Goal: Task Accomplishment & Management: Manage account settings

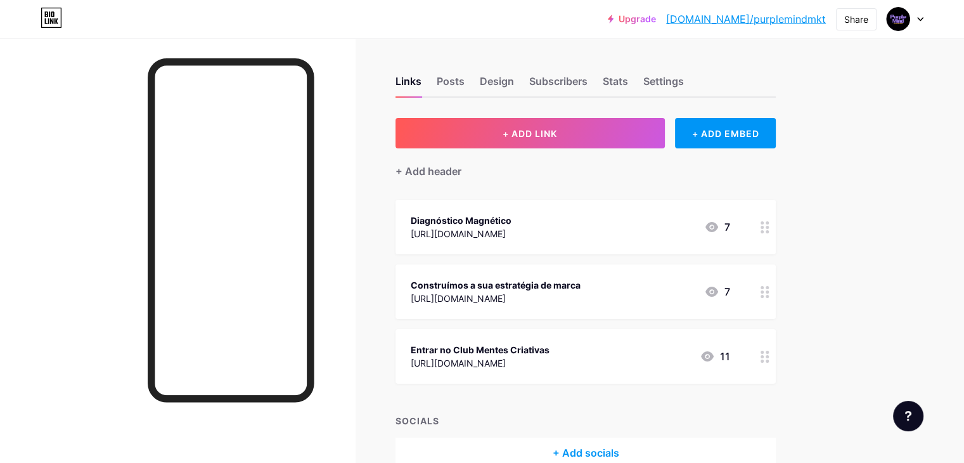
click at [512, 215] on div "Diagnóstico Magnético" at bounding box center [461, 220] width 101 height 13
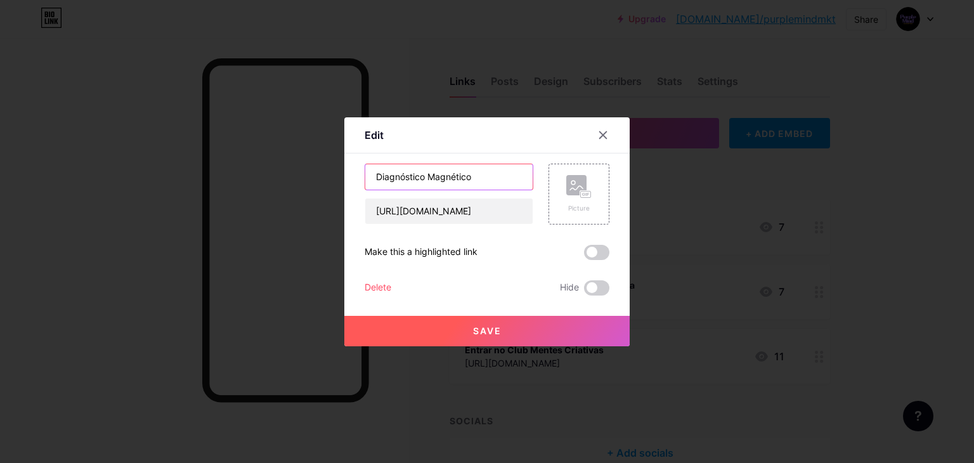
click at [486, 177] on input "Diagnóstico Magnético" at bounding box center [448, 176] width 167 height 25
type input "D"
click at [467, 174] on input "Solicitação de Diagnostico de Marca" at bounding box center [448, 176] width 167 height 25
click at [454, 176] on input "Solicitação de Diagnostico de Marca" at bounding box center [448, 176] width 167 height 25
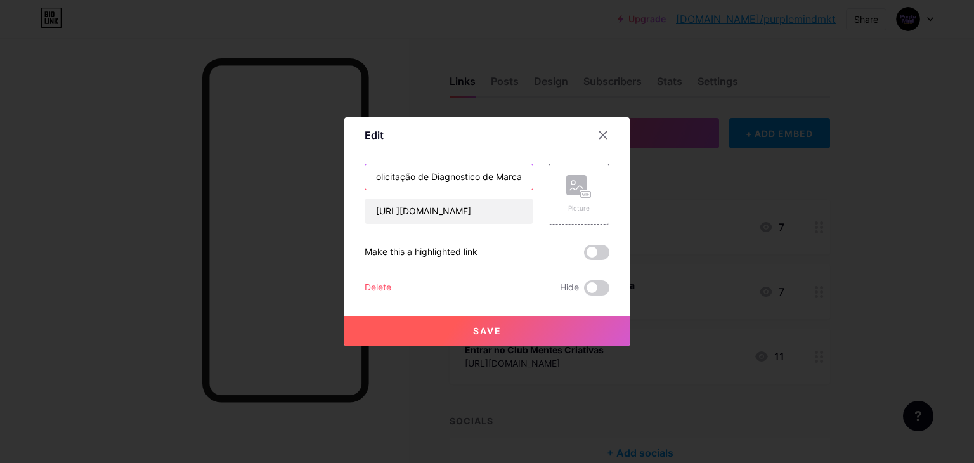
click at [461, 176] on input "Solicitação de Diagnostico de Marca" at bounding box center [448, 176] width 167 height 25
click at [453, 176] on input "Solicitação de Diagnostico de Marca" at bounding box center [448, 176] width 167 height 25
click at [494, 175] on input "Solicitação de Diagnóstico de Marca" at bounding box center [448, 176] width 167 height 25
type input "Solicitação de Diagnóstico de Marca"
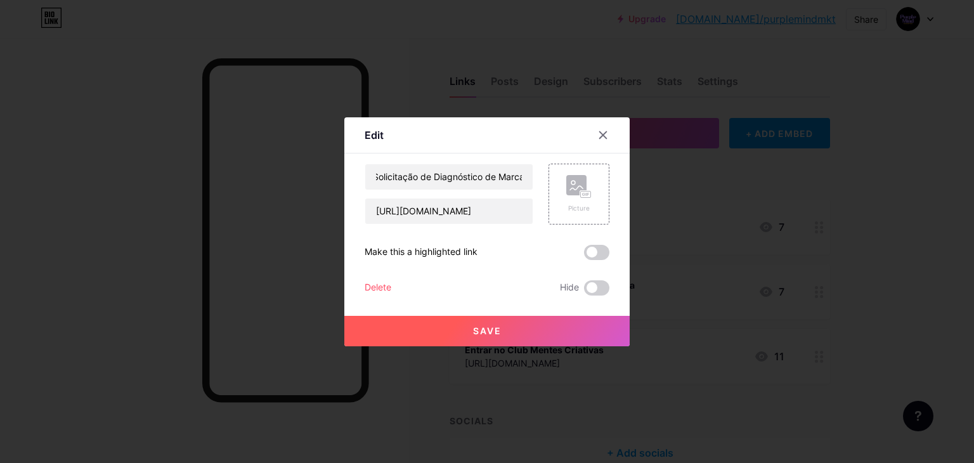
click at [456, 325] on button "Save" at bounding box center [486, 331] width 285 height 30
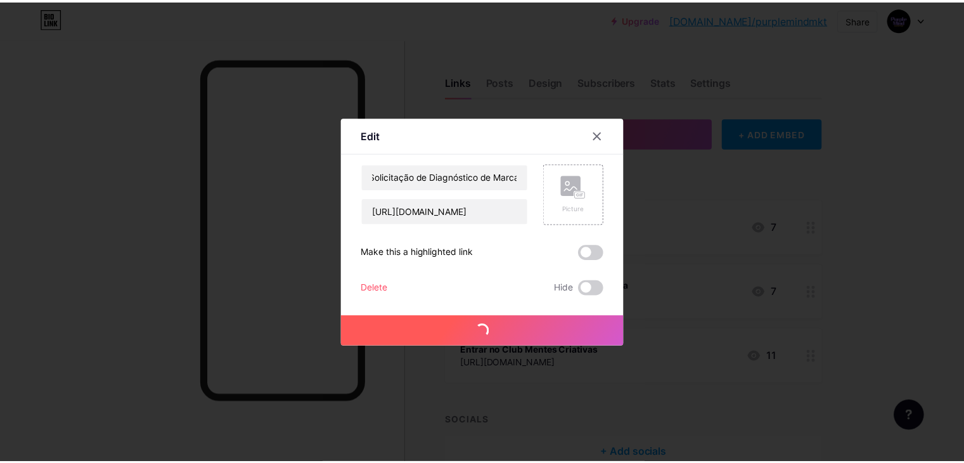
scroll to position [0, 0]
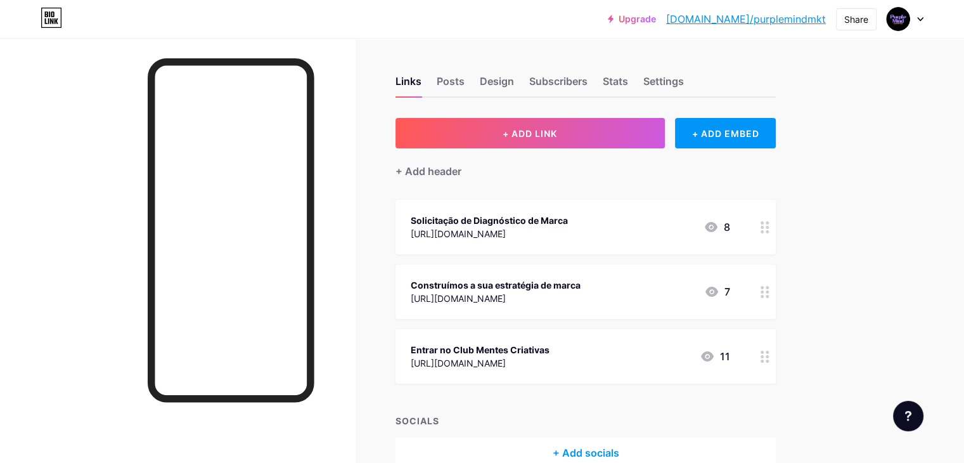
click at [568, 220] on div "Solicitação de Diagnóstico de Marca" at bounding box center [489, 220] width 157 height 13
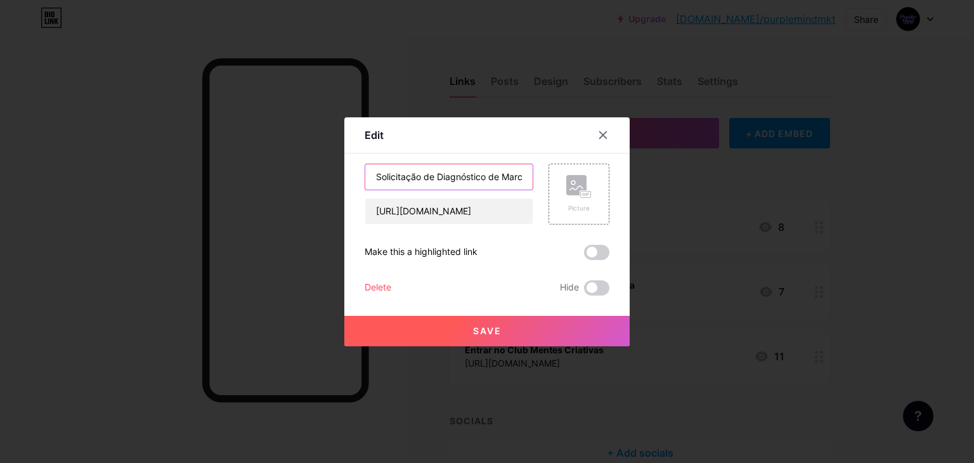
click at [434, 176] on input "Solicitação de Diagnóstico de Marca" at bounding box center [448, 176] width 167 height 25
type input "Solicitação para Diagnóstico de Marca"
click at [554, 326] on button "Save" at bounding box center [486, 331] width 285 height 30
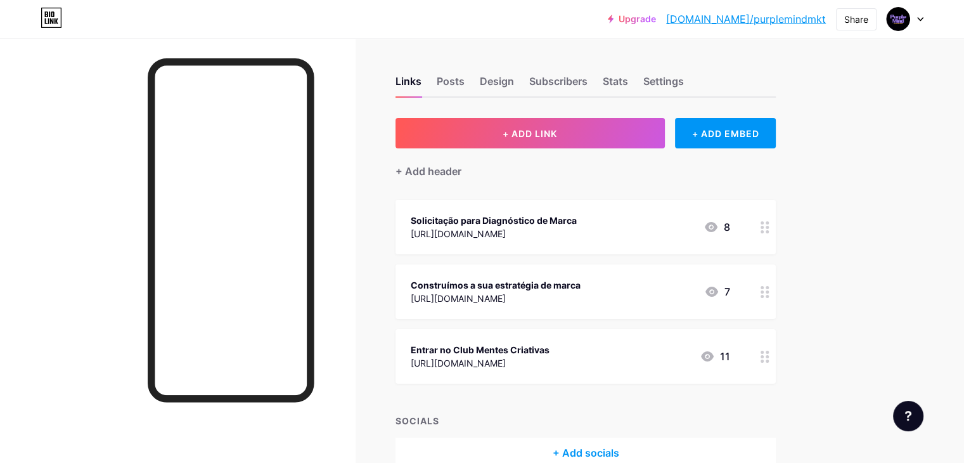
click at [577, 219] on div "Solicitação para Diagnóstico de Marca" at bounding box center [494, 220] width 166 height 13
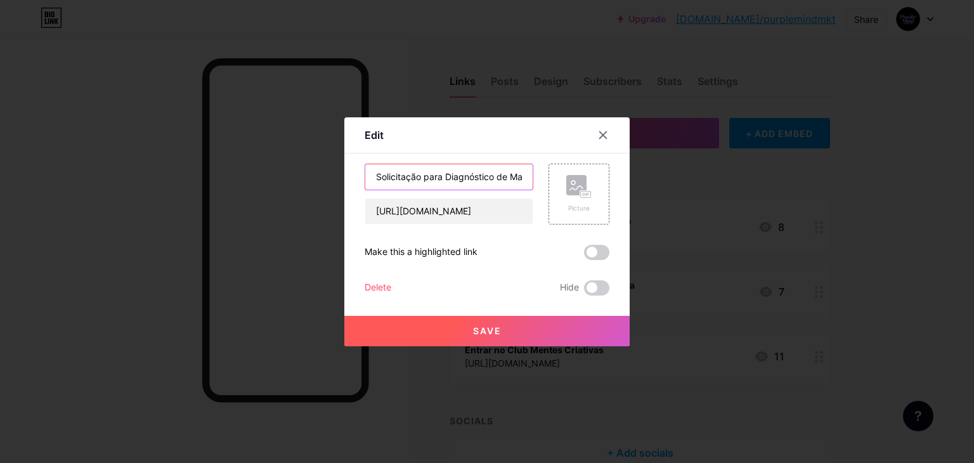
click at [497, 175] on input "Solicitação para Diagnóstico de Marca" at bounding box center [448, 176] width 167 height 25
click at [604, 132] on icon at bounding box center [603, 135] width 10 height 10
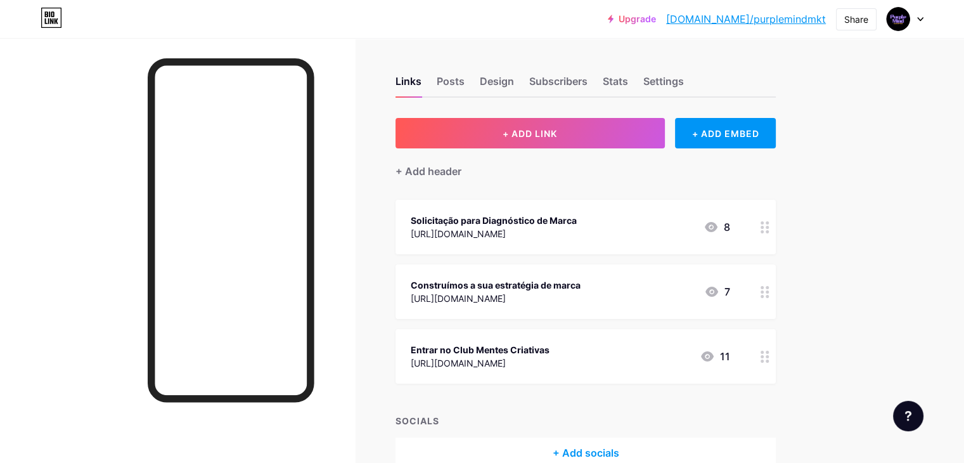
scroll to position [68, 0]
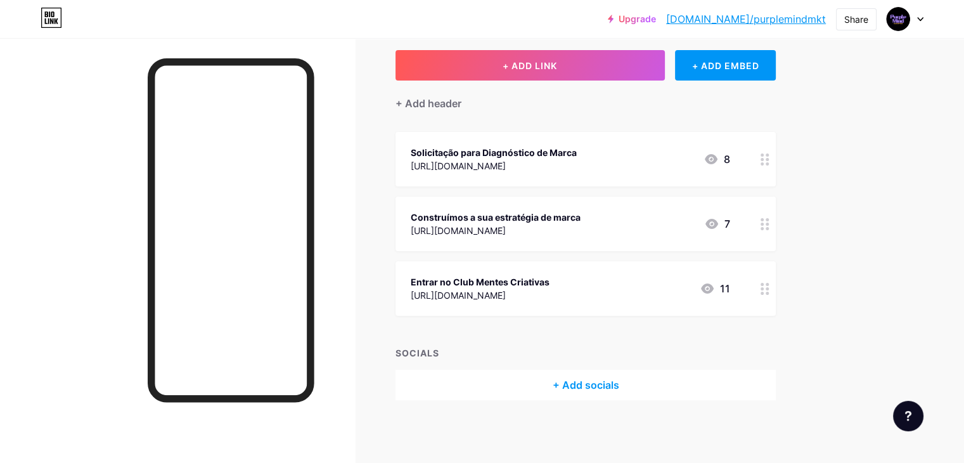
click at [581, 226] on div "[URL][DOMAIN_NAME]" at bounding box center [496, 230] width 170 height 13
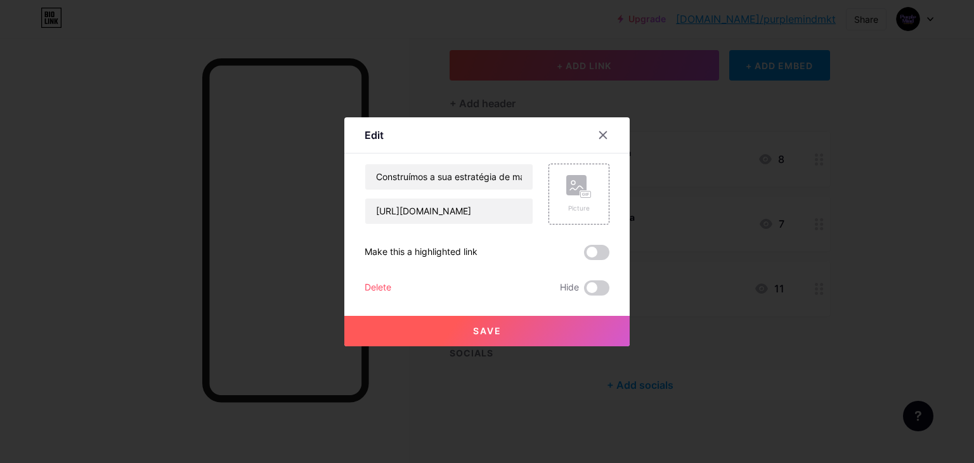
click at [374, 290] on div "Delete" at bounding box center [378, 287] width 27 height 15
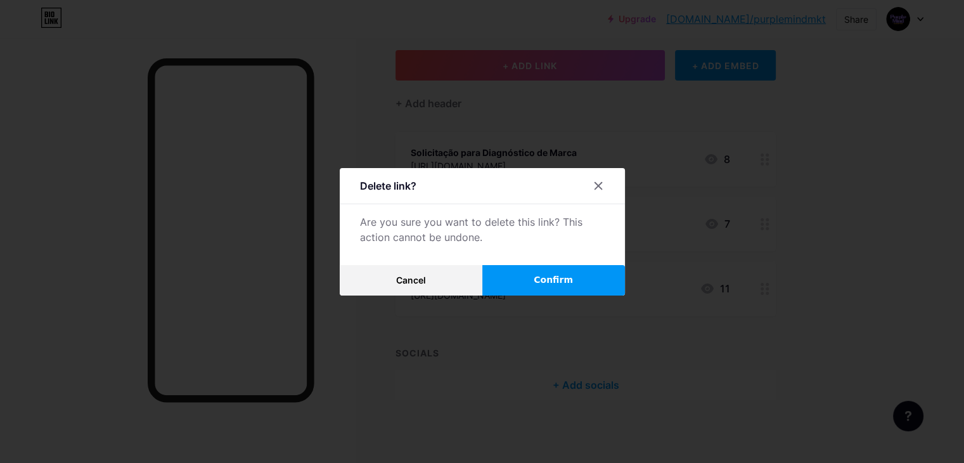
click at [552, 280] on span "Confirm" at bounding box center [553, 279] width 39 height 13
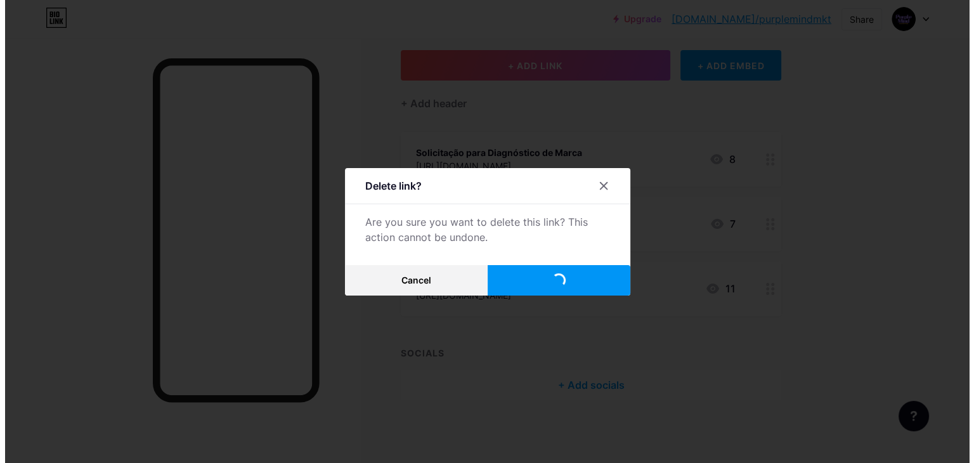
scroll to position [3, 0]
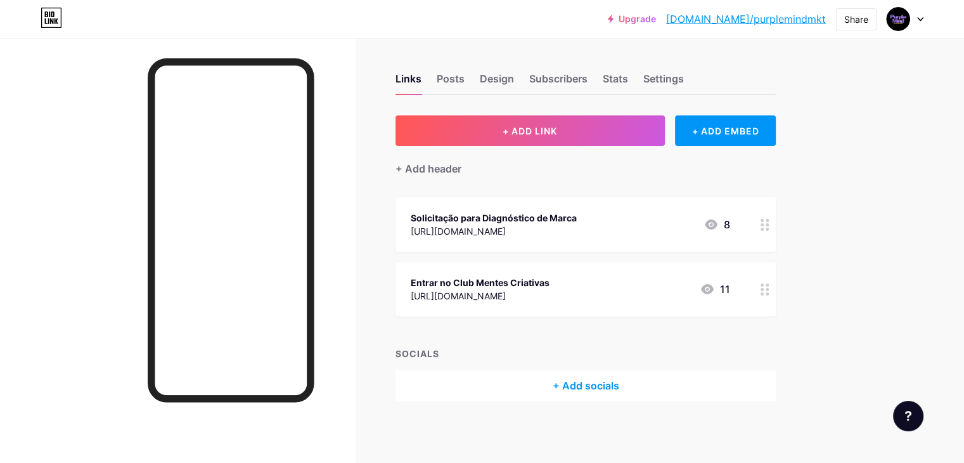
click at [577, 221] on div "Solicitação para Diagnóstico de Marca" at bounding box center [494, 217] width 166 height 13
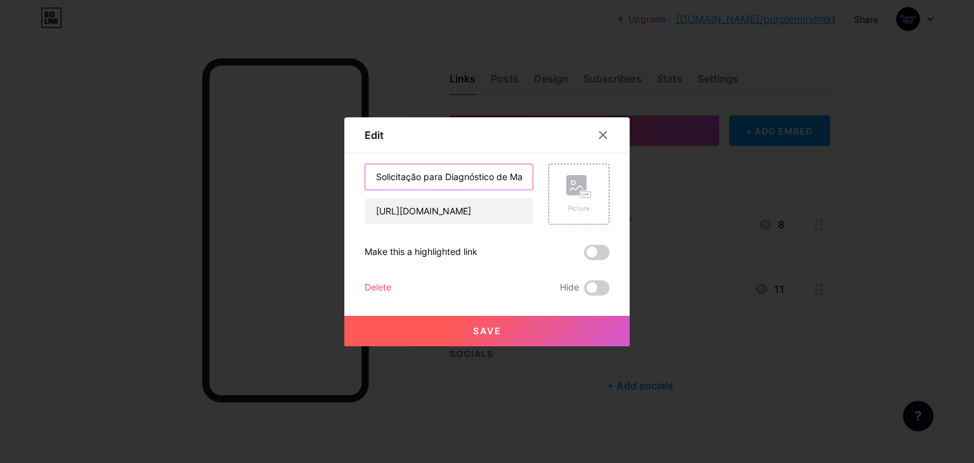
click at [482, 173] on input "Solicitação para Diagnóstico de Marca" at bounding box center [448, 176] width 167 height 25
type input "Solicitação para Diagnóstico de Marca Gratuito"
click at [491, 328] on span "Save" at bounding box center [487, 330] width 29 height 11
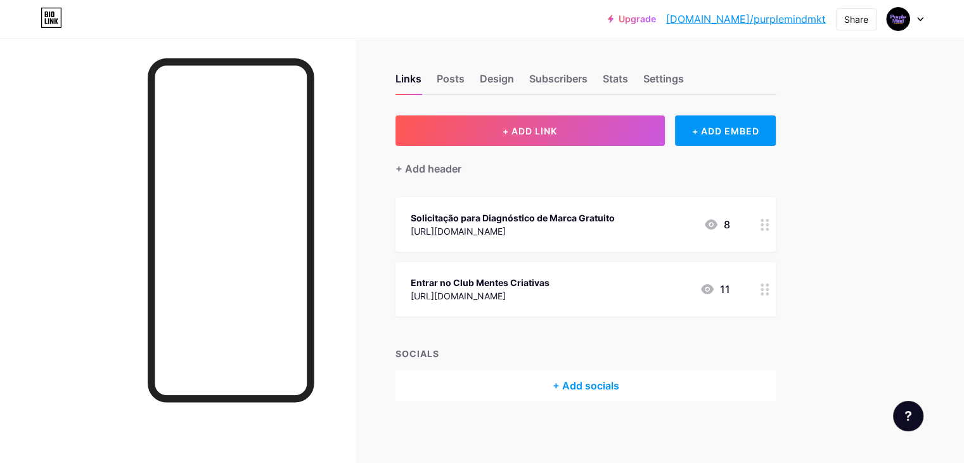
click at [576, 215] on div "Solicitação para Diagnóstico de Marca Gratuito" at bounding box center [513, 217] width 204 height 13
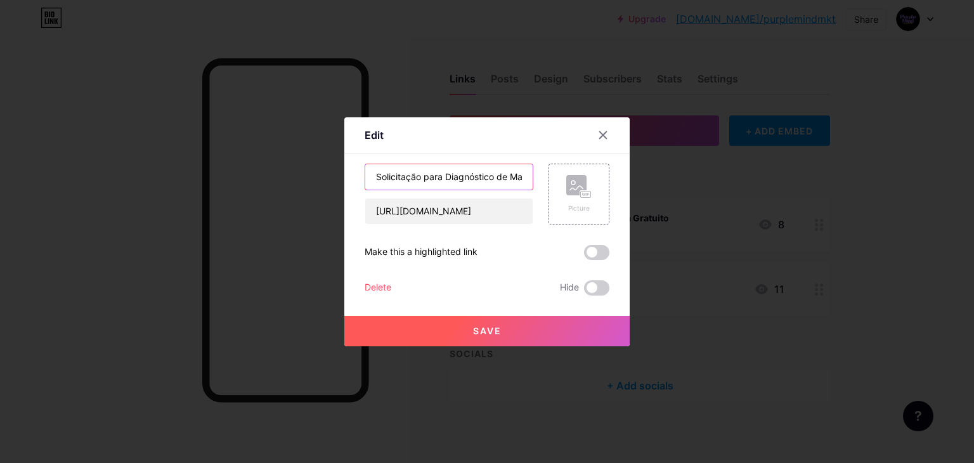
click at [422, 173] on input "Solicitação para Diagnóstico de Marca Gratuito" at bounding box center [448, 176] width 167 height 25
type input "Solicitação Gratuita para Diagnóstico de Marca"
click at [419, 329] on button "Save" at bounding box center [486, 331] width 285 height 30
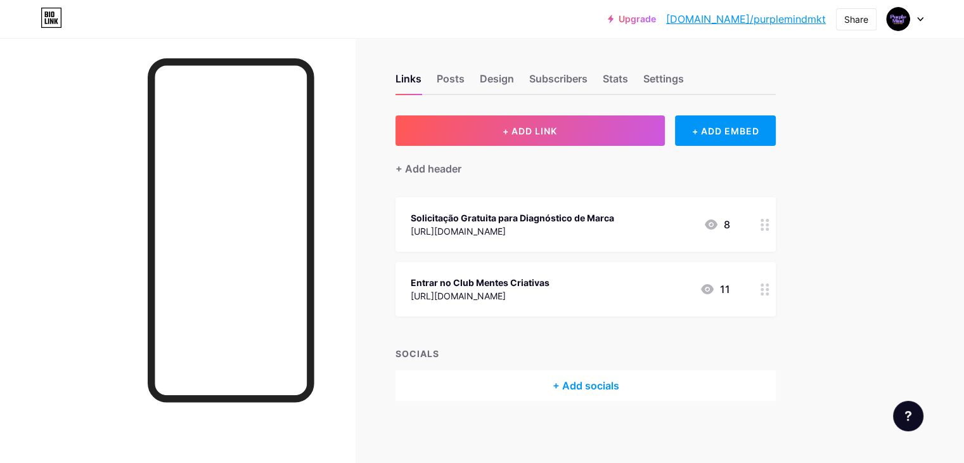
click at [419, 329] on div "Links Posts Design Subscribers Stats Settings + ADD LINK + ADD EMBED + Add head…" at bounding box center [414, 250] width 829 height 429
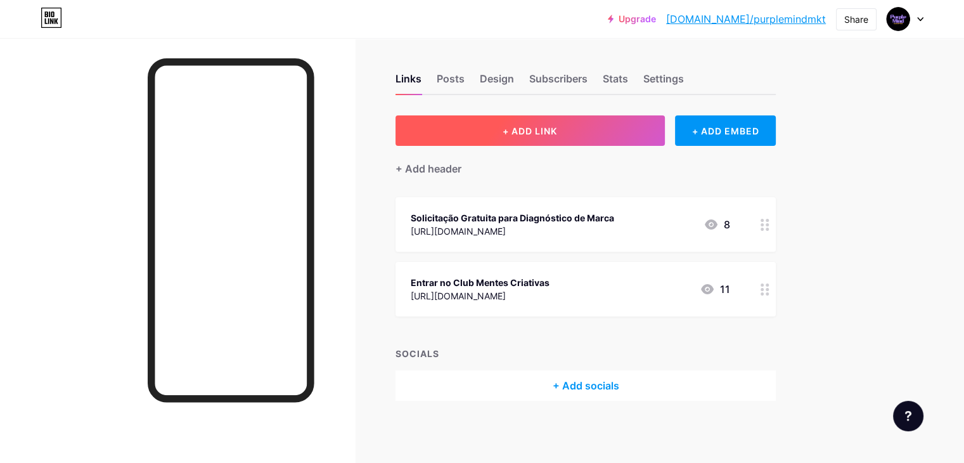
click at [557, 127] on span "+ ADD LINK" at bounding box center [530, 131] width 55 height 11
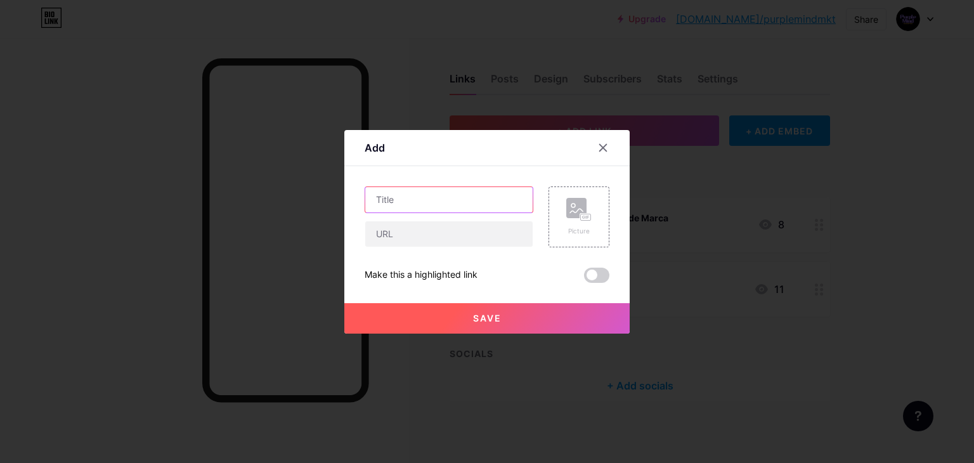
click at [414, 200] on input "text" at bounding box center [448, 199] width 167 height 25
type input "Atendimento Purple Mind Marketing"
click at [431, 237] on input "text" at bounding box center [448, 233] width 167 height 25
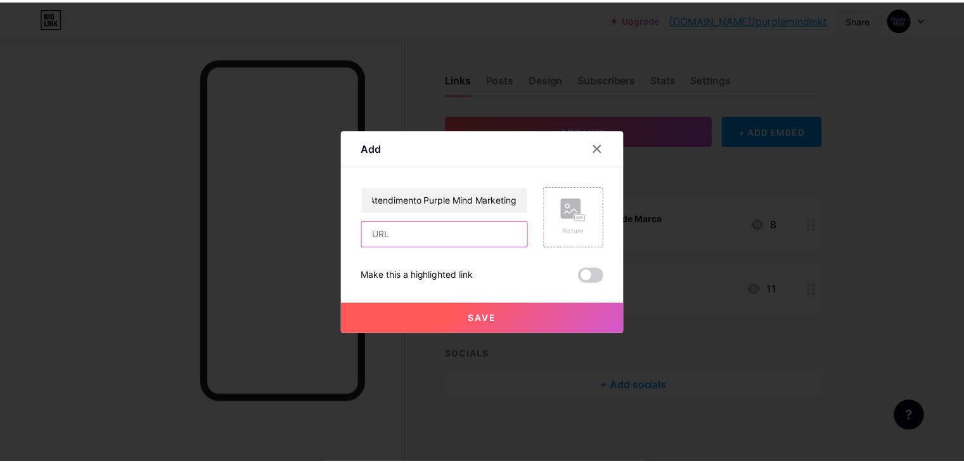
scroll to position [0, 0]
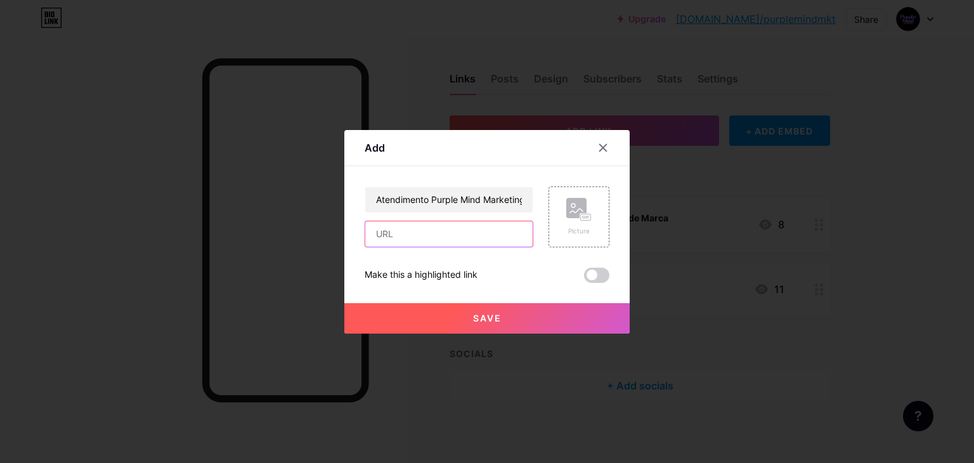
click at [456, 236] on input "text" at bounding box center [448, 233] width 167 height 25
paste input "[DOMAIN_NAME][URL]"
type input "[DOMAIN_NAME][URL]"
click at [522, 317] on button "Save" at bounding box center [486, 318] width 285 height 30
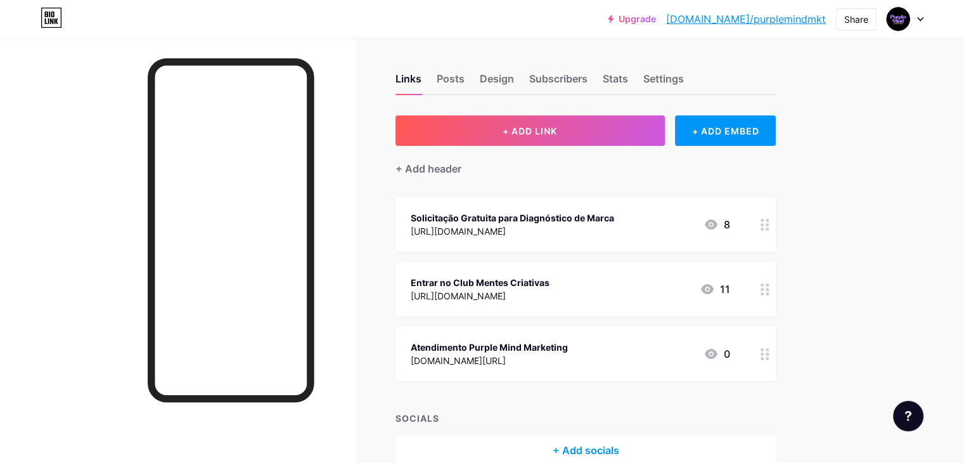
scroll to position [68, 0]
